Goal: Check status: Check status

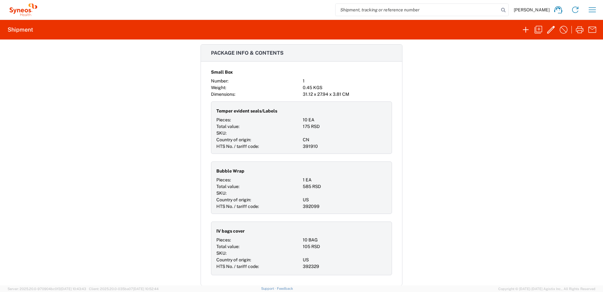
scroll to position [473, 0]
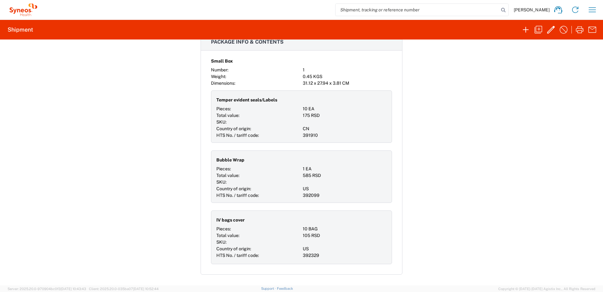
click at [240, 221] on span "IV bags cover" at bounding box center [231, 220] width 28 height 7
drag, startPoint x: 244, startPoint y: 219, endPoint x: 212, endPoint y: 217, distance: 31.9
click at [212, 217] on div "IV bags cover Pieces: 10 BAG Total value: 105 RSD SKU: Country of origin: US HT…" at bounding box center [301, 237] width 181 height 54
copy span "IV bags cover"
click at [247, 158] on div "Bubble Wrap" at bounding box center [259, 159] width 84 height 11
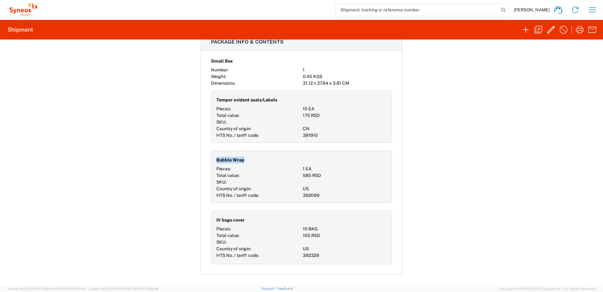
drag, startPoint x: 243, startPoint y: 160, endPoint x: 213, endPoint y: 157, distance: 30.4
click at [213, 157] on div "Bubble Wrap Pieces: 1 EA Total value: 585 RSD SKU: Country of origin: US HTS No…" at bounding box center [301, 176] width 181 height 52
copy span "Bubble Wrap"
